Goal: Task Accomplishment & Management: Complete application form

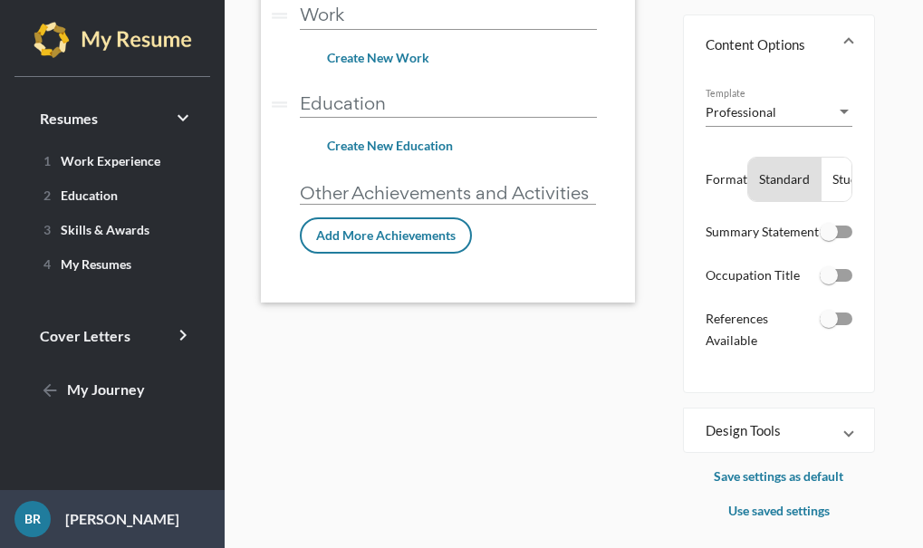
scroll to position [251, 0]
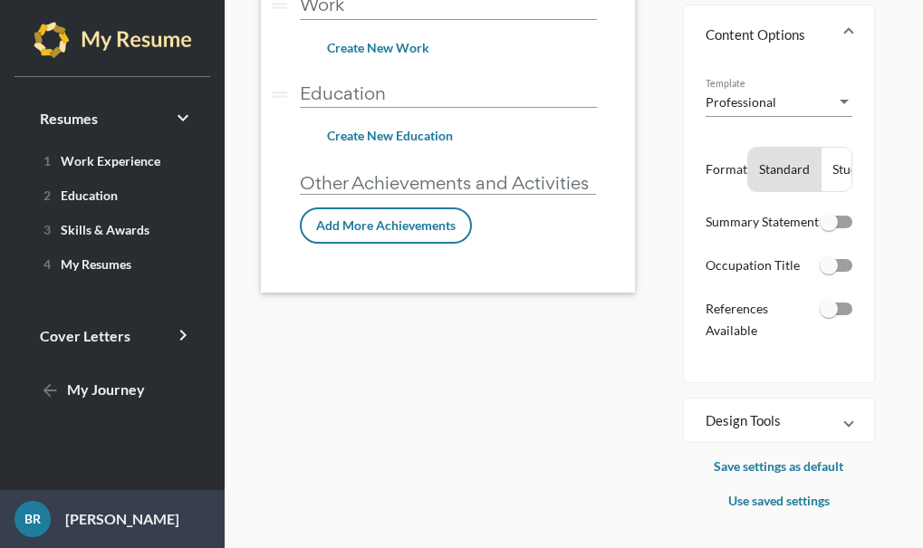
click at [783, 418] on mat-panel-title "Design Tools" at bounding box center [767, 420] width 125 height 18
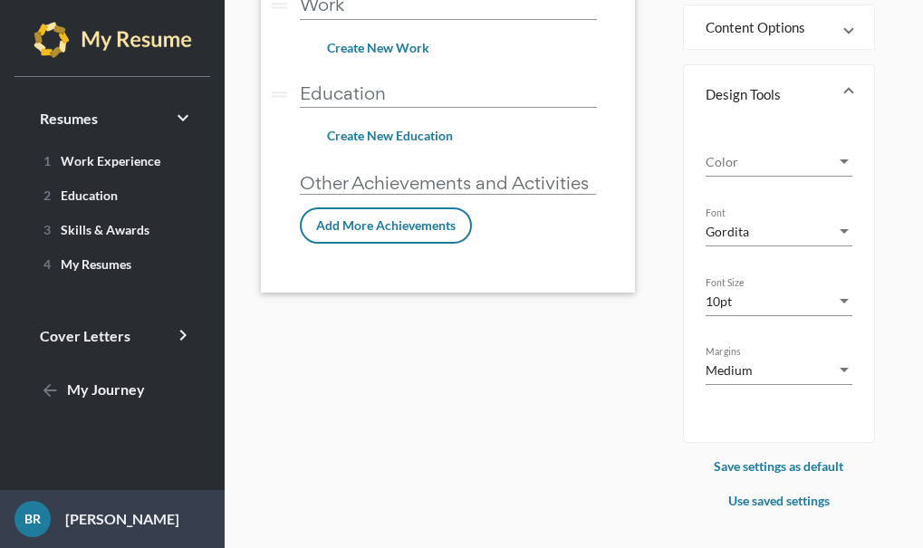
click at [428, 346] on div "My Resume Resume Name [PERSON_NAME] edit [PERSON_NAME][EMAIL_ADDRESS][DOMAIN_NA…" at bounding box center [465, 143] width 436 height 737
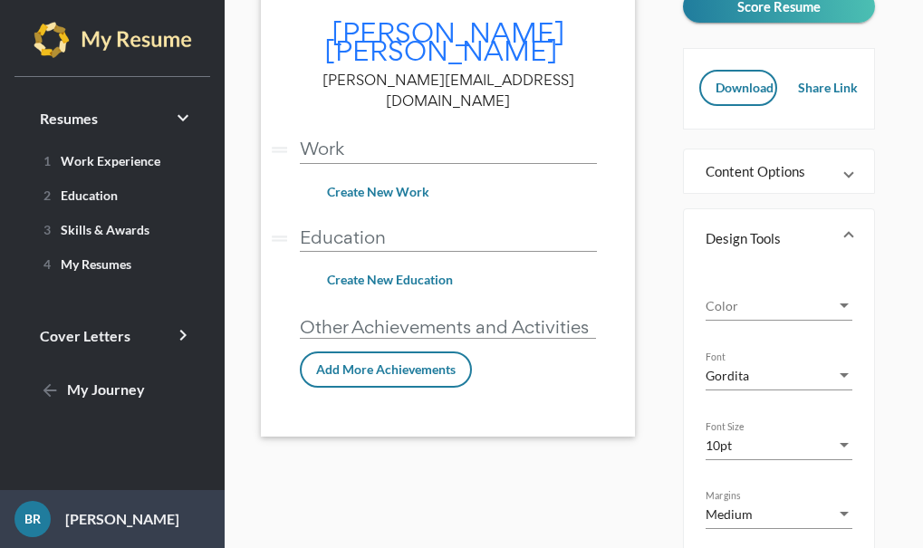
scroll to position [0, 0]
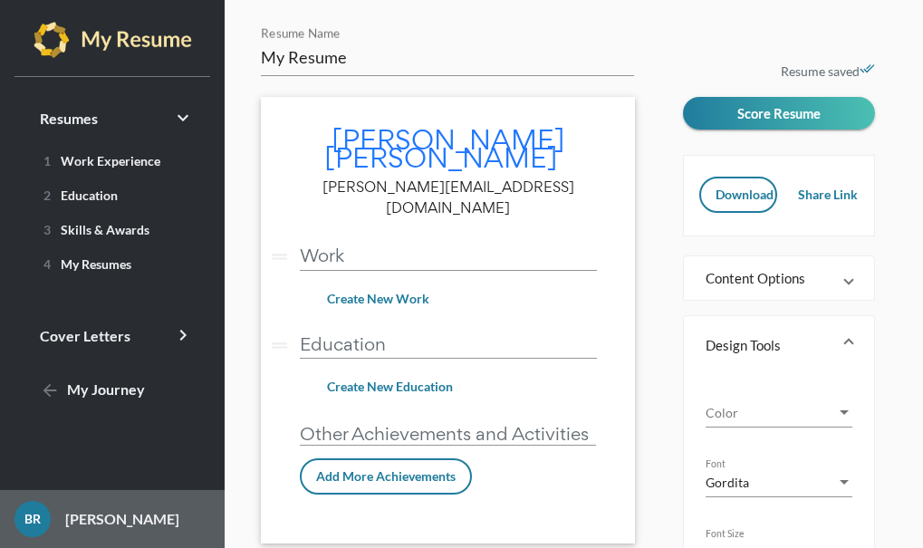
click at [81, 530] on link "BR [PERSON_NAME]" at bounding box center [112, 519] width 225 height 58
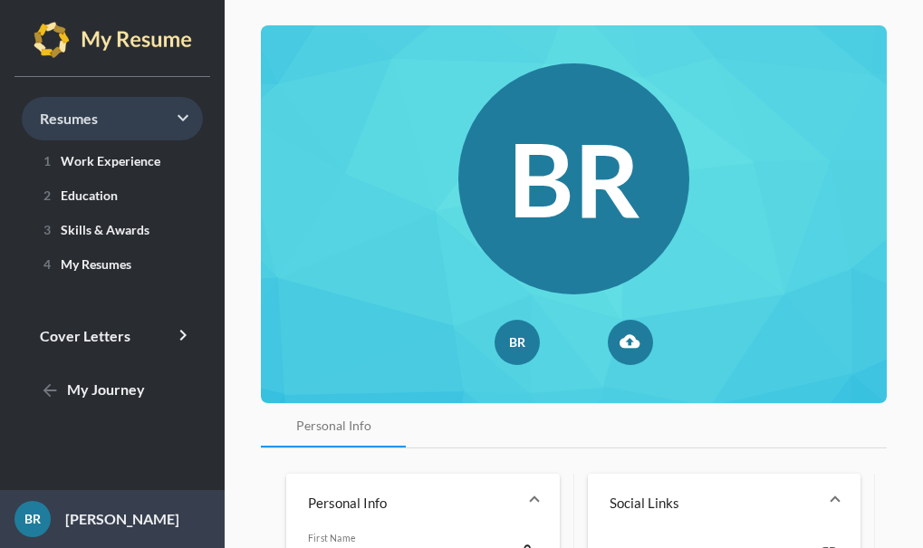
click at [53, 128] on link "Resumes keyboard_arrow_right" at bounding box center [112, 118] width 181 height 43
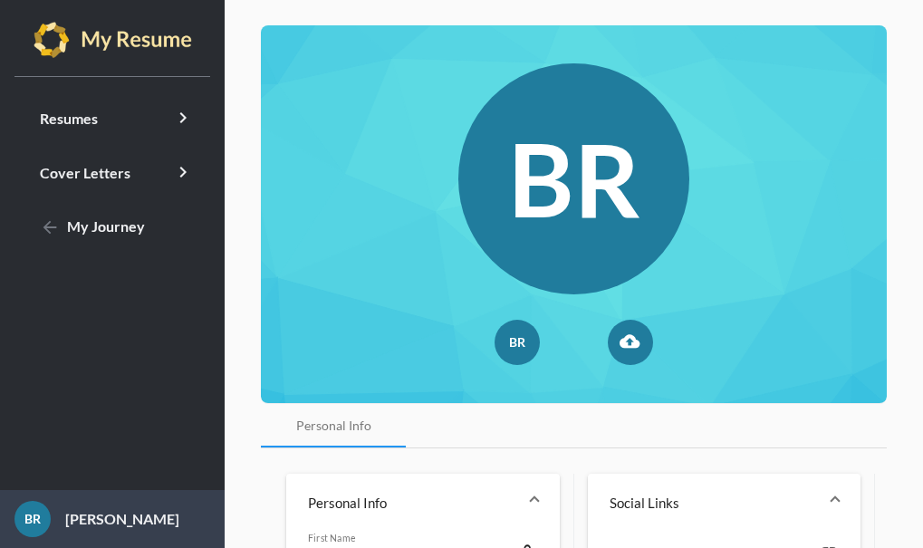
click at [56, 35] on img at bounding box center [113, 40] width 158 height 36
